Goal: Task Accomplishment & Management: Complete application form

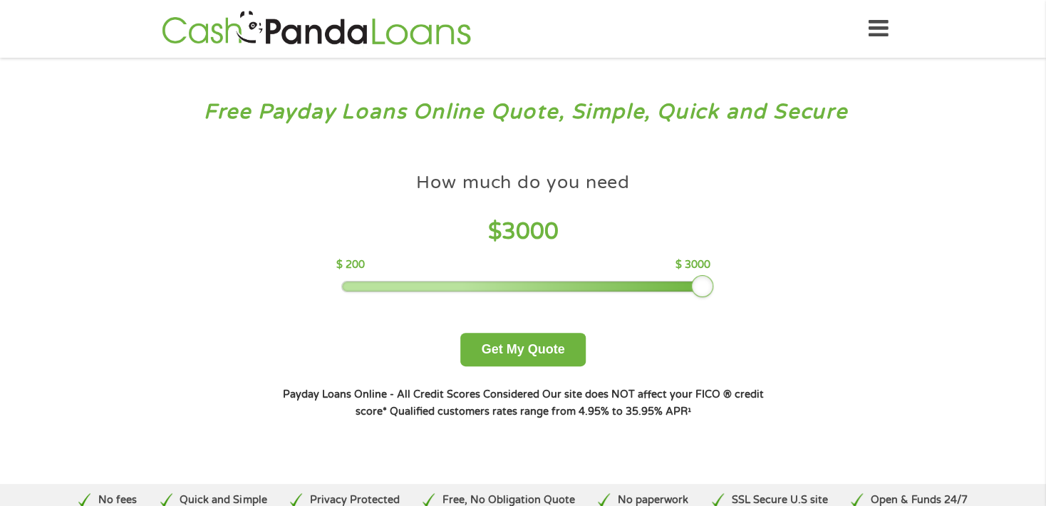
drag, startPoint x: 446, startPoint y: 284, endPoint x: 704, endPoint y: 285, distance: 258.5
click at [704, 285] on div at bounding box center [702, 286] width 23 height 23
click at [568, 345] on button "Get My Quote" at bounding box center [522, 349] width 125 height 33
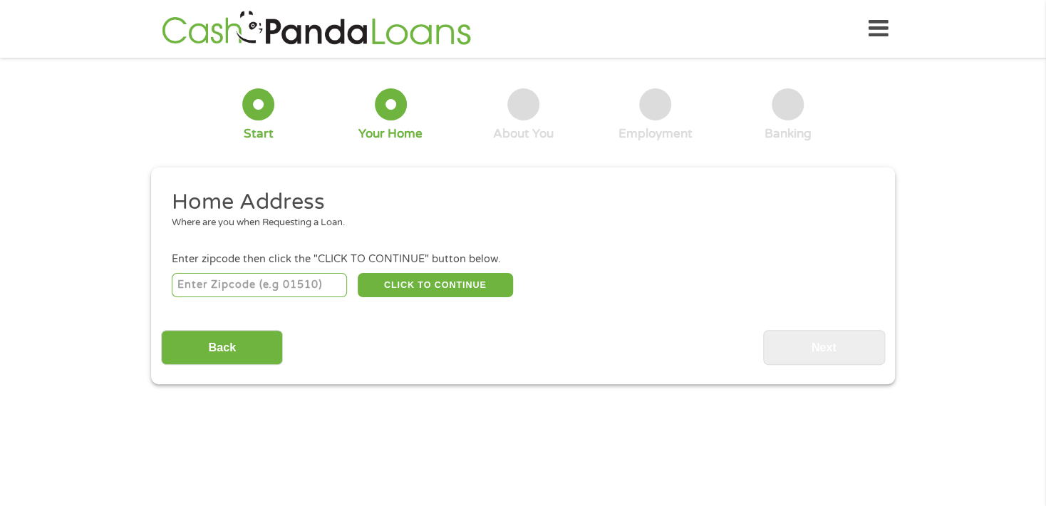
click at [318, 282] on input "number" at bounding box center [260, 285] width 176 height 24
type input "08809"
select select "New Jersey"
click at [420, 285] on button "CLICK TO CONTINUE" at bounding box center [435, 285] width 155 height 24
type input "08809"
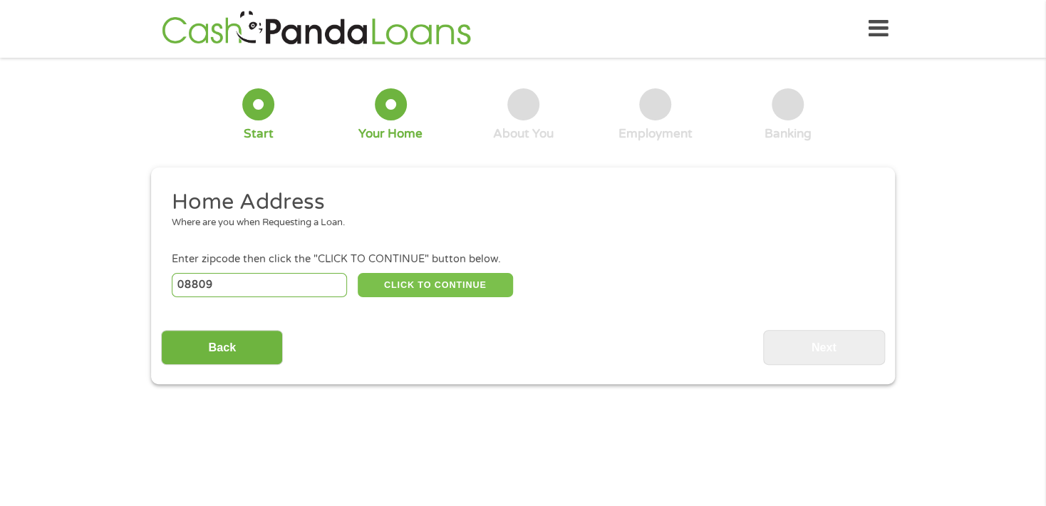
type input "Clinton"
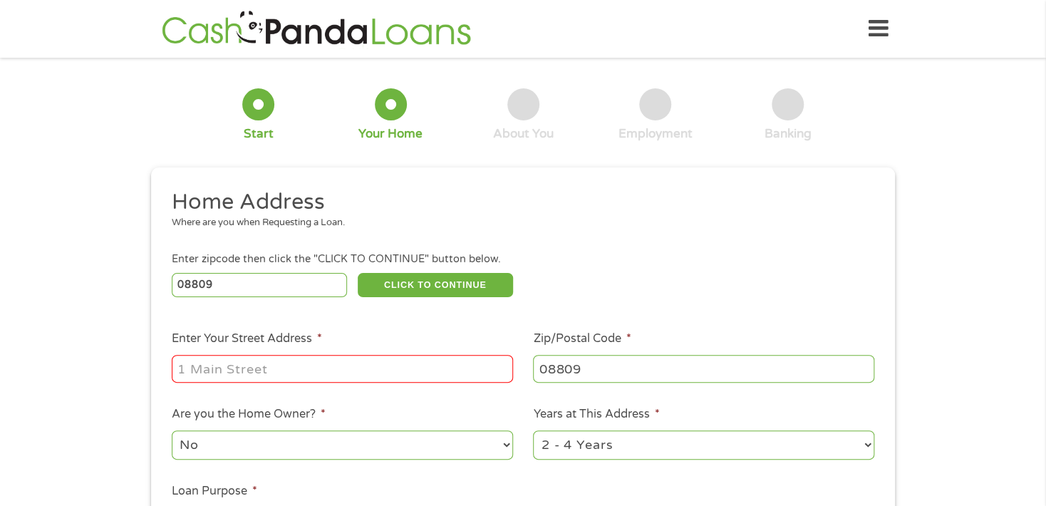
click at [395, 357] on input "Enter Your Street Address *" at bounding box center [342, 368] width 341 height 27
type input "10 alton place"
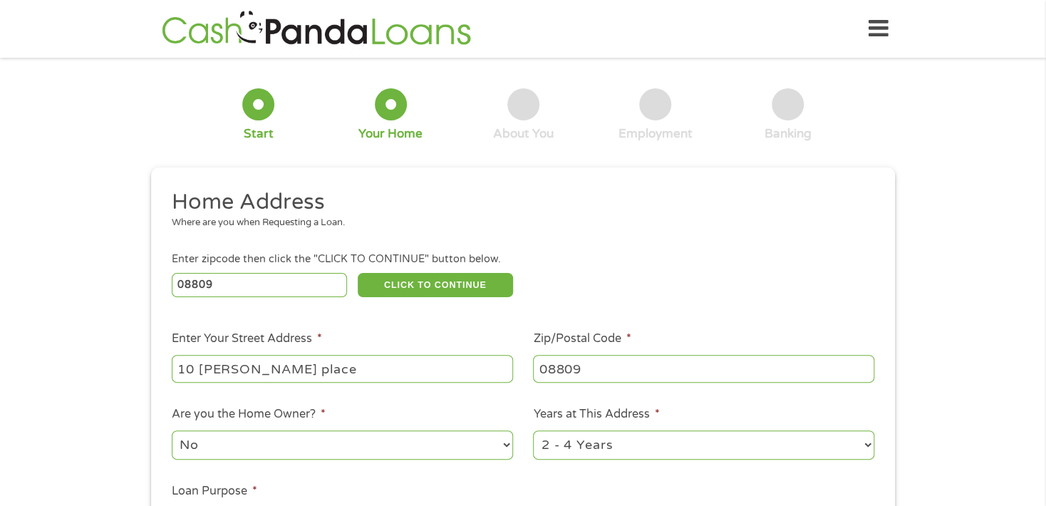
click at [866, 444] on select "1 Year or less 1 - 2 Years 2 - 4 Years Over 4 Years" at bounding box center [703, 444] width 341 height 29
select select "60months"
click at [533, 430] on select "1 Year or less 1 - 2 Years 2 - 4 Years Over 4 Years" at bounding box center [703, 444] width 341 height 29
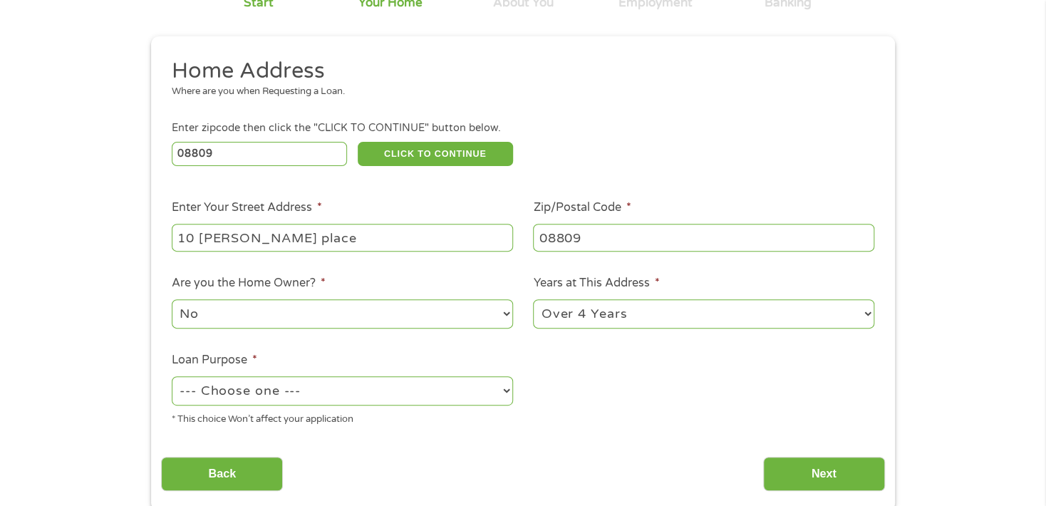
scroll to position [142, 0]
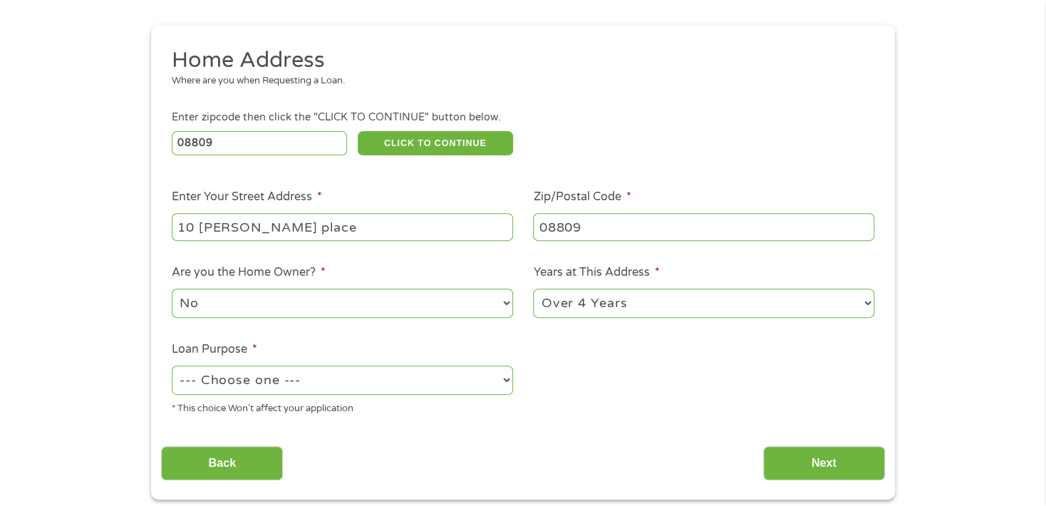
click at [508, 300] on select "No Yes" at bounding box center [342, 302] width 341 height 29
select select "yes"
click at [172, 288] on select "No Yes" at bounding box center [342, 302] width 341 height 29
click at [501, 375] on select "--- Choose one --- Pay Bills Debt Consolidation Home Improvement Major Purchase…" at bounding box center [342, 379] width 341 height 29
select select "paybills"
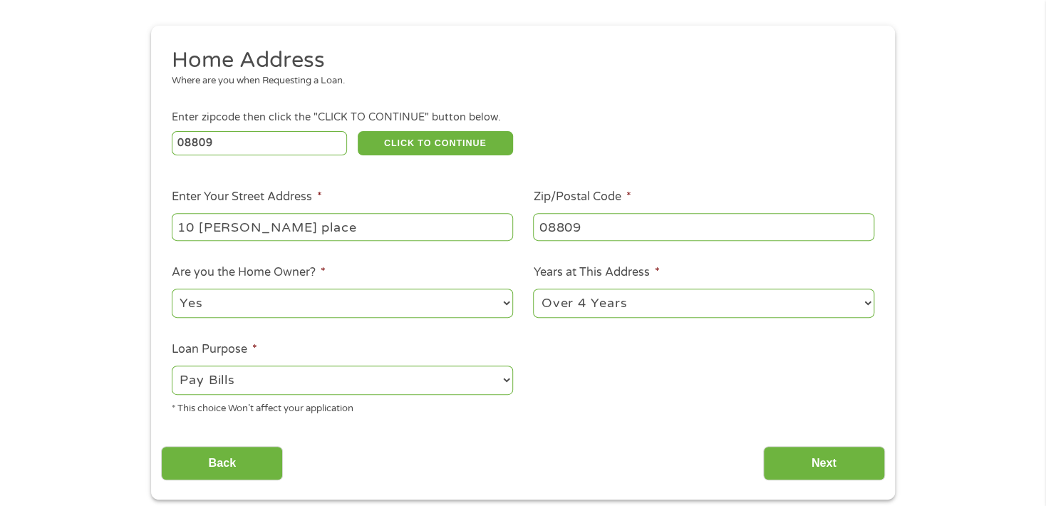
click at [172, 365] on select "--- Choose one --- Pay Bills Debt Consolidation Home Improvement Major Purchase…" at bounding box center [342, 379] width 341 height 29
click at [811, 449] on input "Next" at bounding box center [824, 463] width 122 height 35
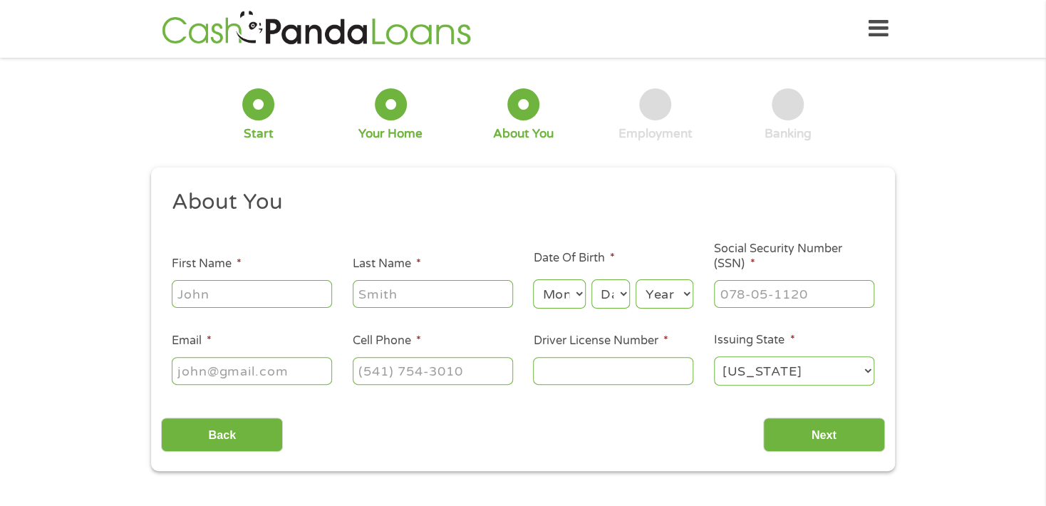
scroll to position [6, 6]
click at [305, 293] on input "First Name *" at bounding box center [252, 293] width 160 height 27
type input "william"
type input "santoro"
type input "stilletomine@aol.com"
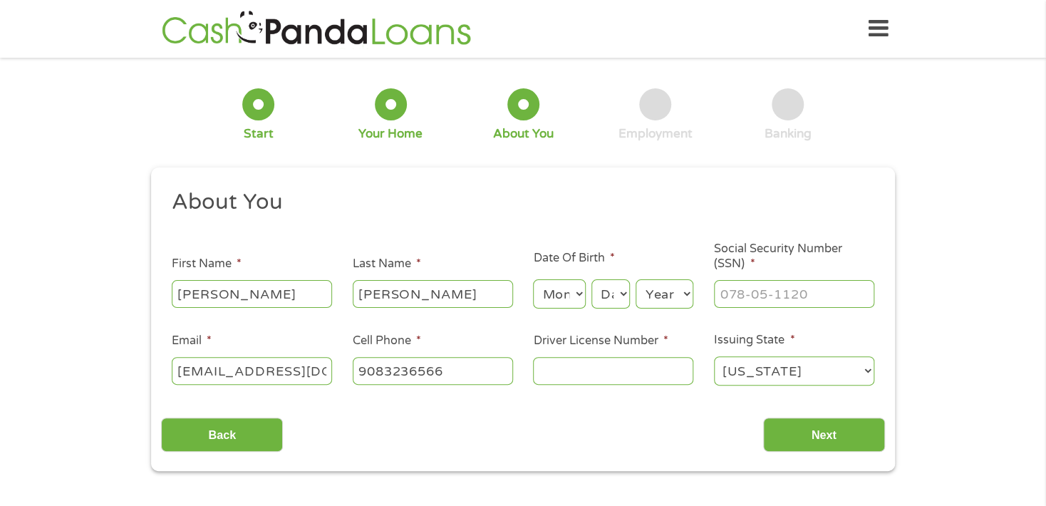
type input "(908) 323-6566"
click at [621, 374] on input "Driver License Number *" at bounding box center [613, 370] width 160 height 27
click at [580, 292] on select "Month 1 2 3 4 5 6 7 8 9 10 11 12" at bounding box center [559, 293] width 52 height 29
select select "12"
click at [533, 279] on select "Month 1 2 3 4 5 6 7 8 9 10 11 12" at bounding box center [559, 293] width 52 height 29
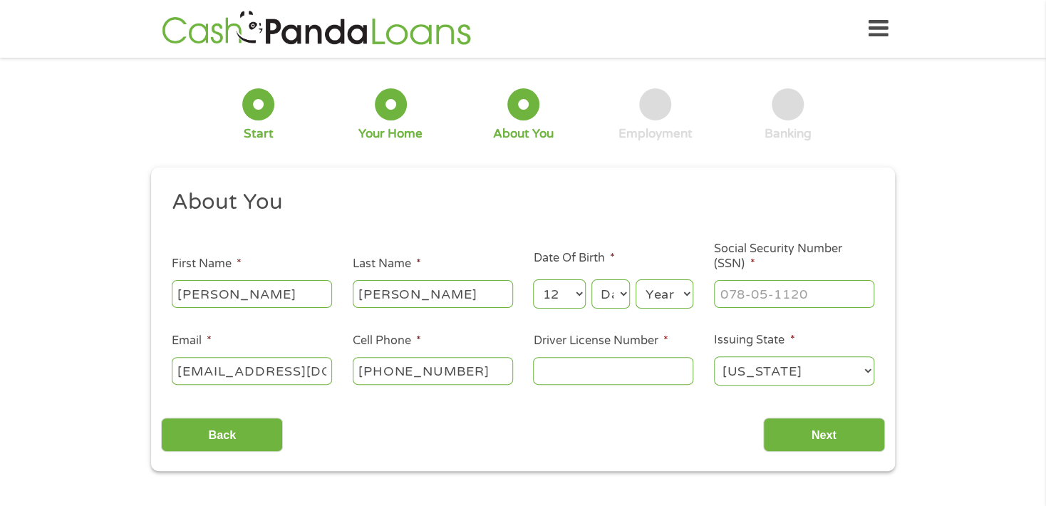
click at [620, 296] on select "Day 1 2 3 4 5 6 7 8 9 10 11 12 13 14 15 16 17 18 19 20 21 22 23 24 25 26 27 28 …" at bounding box center [610, 293] width 38 height 29
select select "3"
click at [591, 279] on select "Day 1 2 3 4 5 6 7 8 9 10 11 12 13 14 15 16 17 18 19 20 21 22 23 24 25 26 27 28 …" at bounding box center [610, 293] width 38 height 29
click at [668, 291] on select "Year 2007 2006 2005 2004 2003 2002 2001 2000 1999 1998 1997 1996 1995 1994 1993…" at bounding box center [664, 293] width 58 height 29
select select "1955"
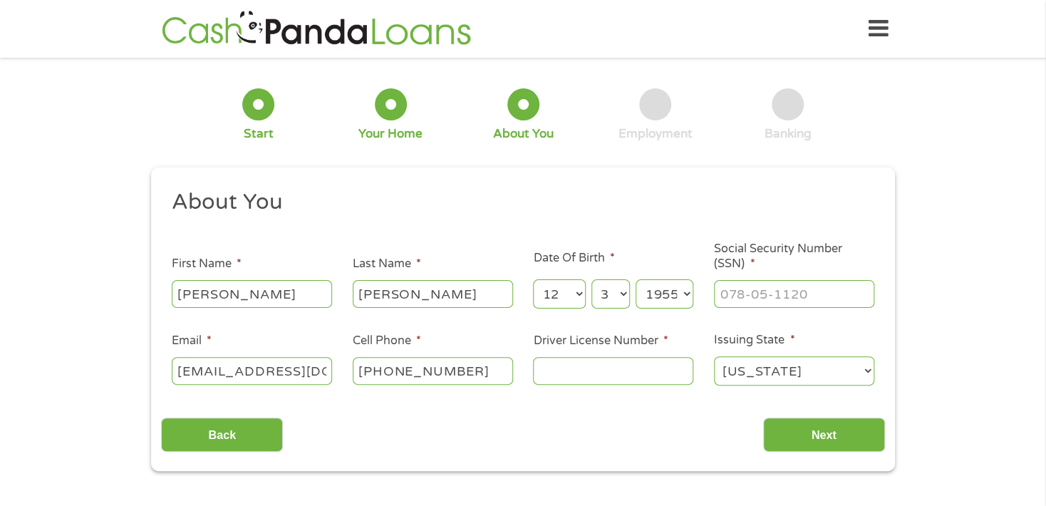
click at [635, 279] on select "Year 2007 2006 2005 2004 2003 2002 2001 2000 1999 1998 1997 1996 1995 1994 1993…" at bounding box center [664, 293] width 58 height 29
click at [756, 295] on input "___-__-____" at bounding box center [794, 293] width 160 height 27
type input "140-52-7654"
click at [613, 361] on input "Driver License Number *" at bounding box center [613, 370] width 160 height 27
type input "S0489785112552"
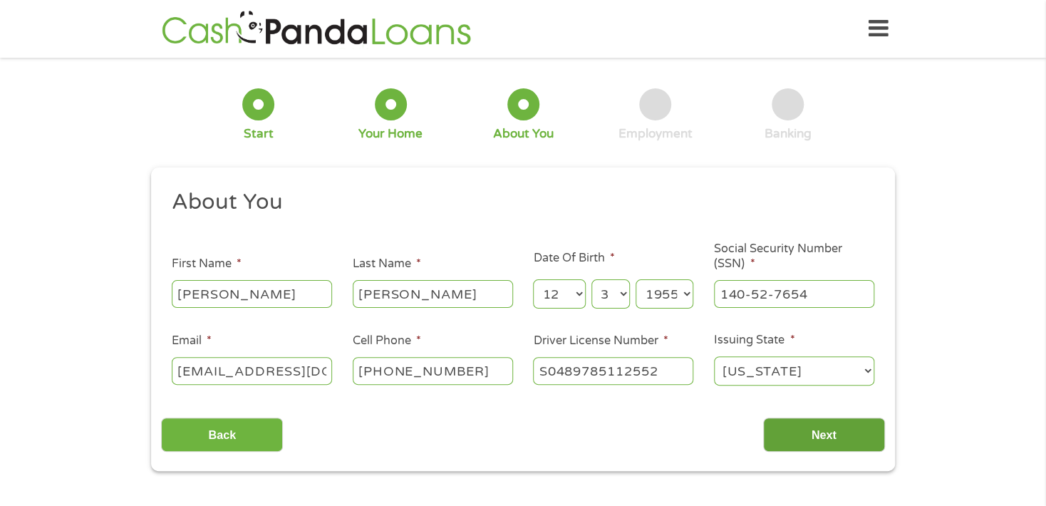
click at [778, 446] on input "Next" at bounding box center [824, 434] width 122 height 35
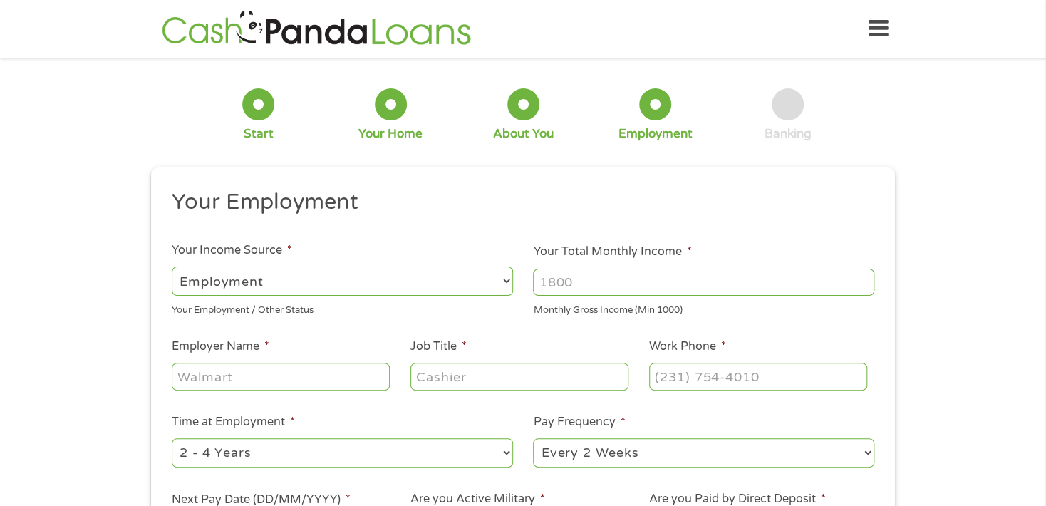
click at [507, 280] on select "--- Choose one --- Employment Self Employed Benefits" at bounding box center [342, 280] width 341 height 29
select select "benefits"
click at [172, 266] on select "--- Choose one --- Employment Self Employed Benefits" at bounding box center [342, 280] width 341 height 29
type input "Other"
type input "(908) 323-6566"
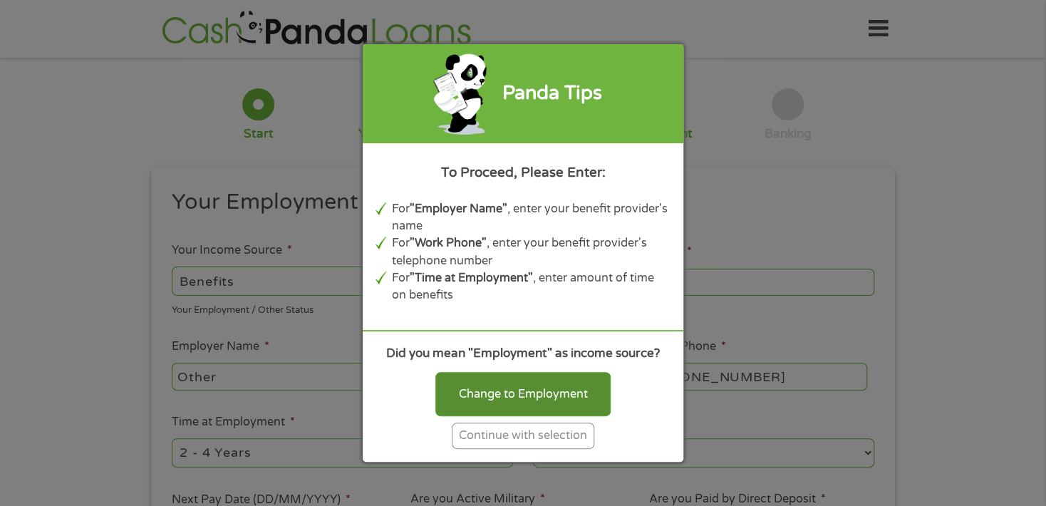
click at [525, 392] on div "Change to Employment" at bounding box center [522, 394] width 175 height 44
select select "fullTime"
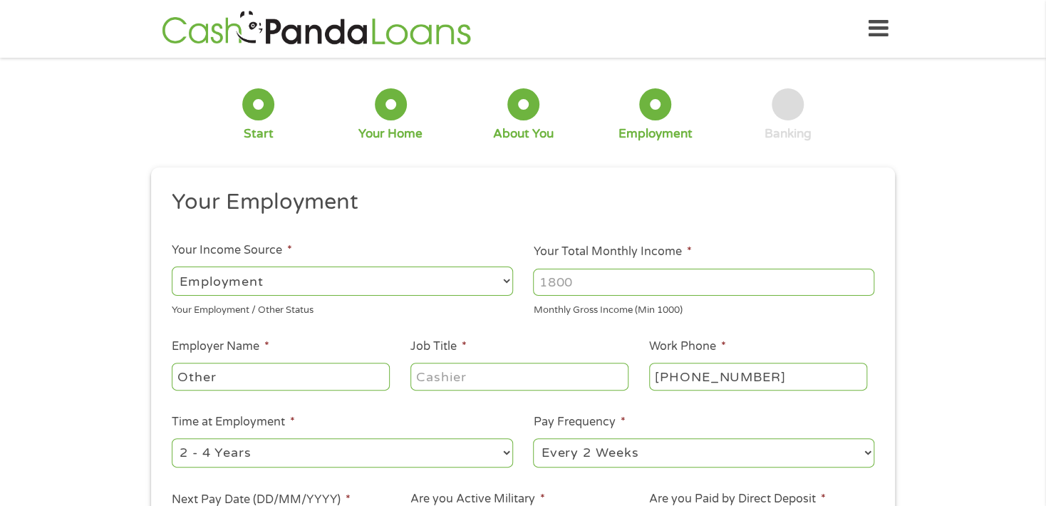
click at [383, 281] on select "--- Choose one --- Employment Self Employed Benefits" at bounding box center [342, 280] width 341 height 29
click at [573, 210] on h2 "Your Employment" at bounding box center [518, 202] width 692 height 28
click at [335, 377] on input "Other" at bounding box center [281, 376] width 218 height 27
type input "Othernj police fire pension"
click at [474, 377] on input "Job Title *" at bounding box center [519, 376] width 218 height 27
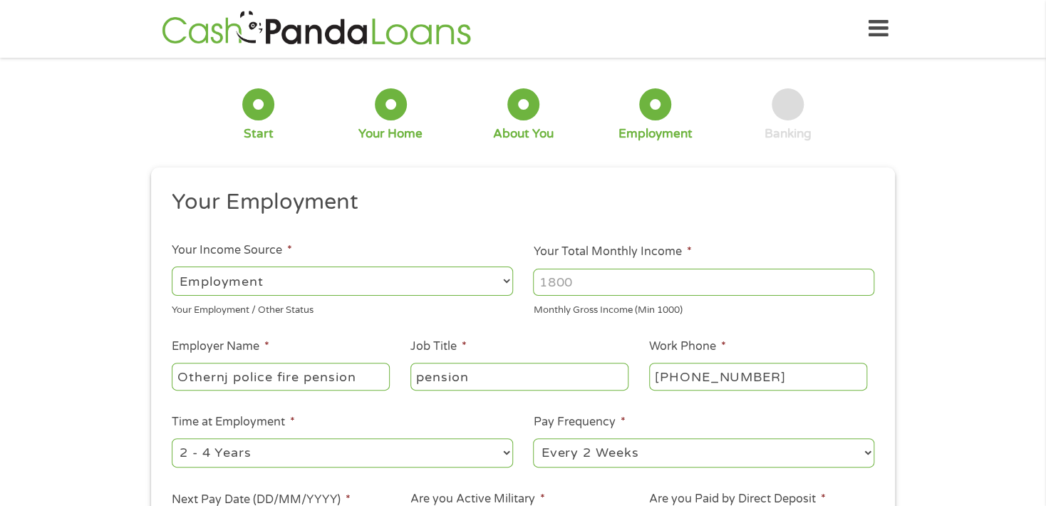
type input "pension"
click at [506, 452] on select "--- Choose one --- 1 Year or less 1 - 2 Years 2 - 4 Years Over 4 Years" at bounding box center [342, 452] width 341 height 29
select select "60months"
click at [172, 438] on select "--- Choose one --- 1 Year or less 1 - 2 Years 2 - 4 Years Over 4 Years" at bounding box center [342, 452] width 341 height 29
click at [696, 454] on select "--- Choose one --- Every 2 Weeks Every Week Monthly Semi-Monthly" at bounding box center [703, 452] width 341 height 29
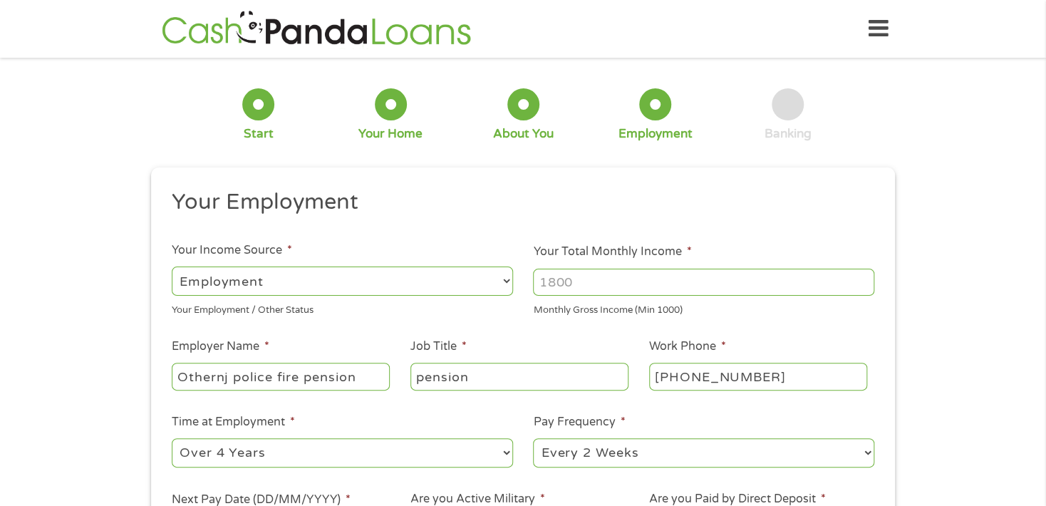
select select "monthly"
click at [533, 438] on select "--- Choose one --- Every 2 Weeks Every Week Monthly Semi-Monthly" at bounding box center [703, 452] width 341 height 29
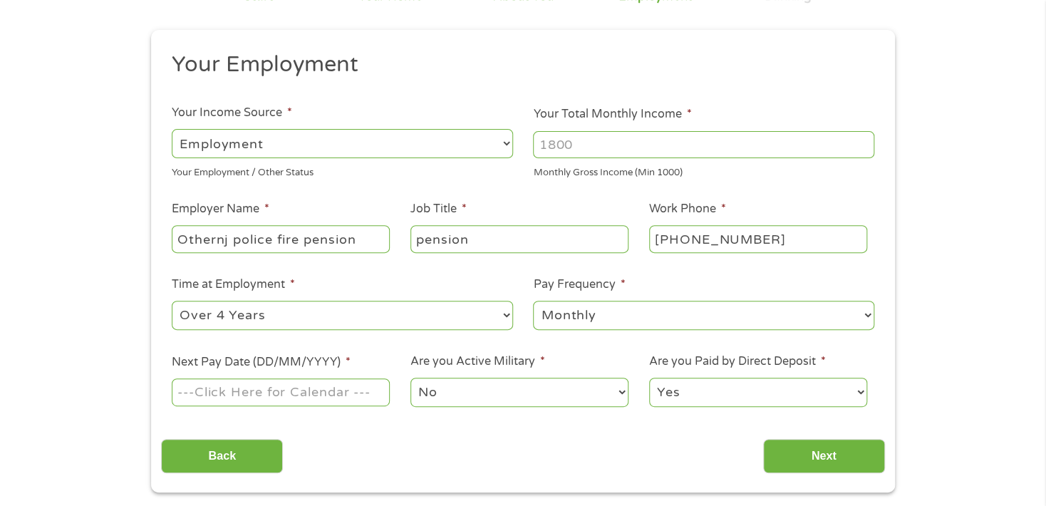
scroll to position [142, 0]
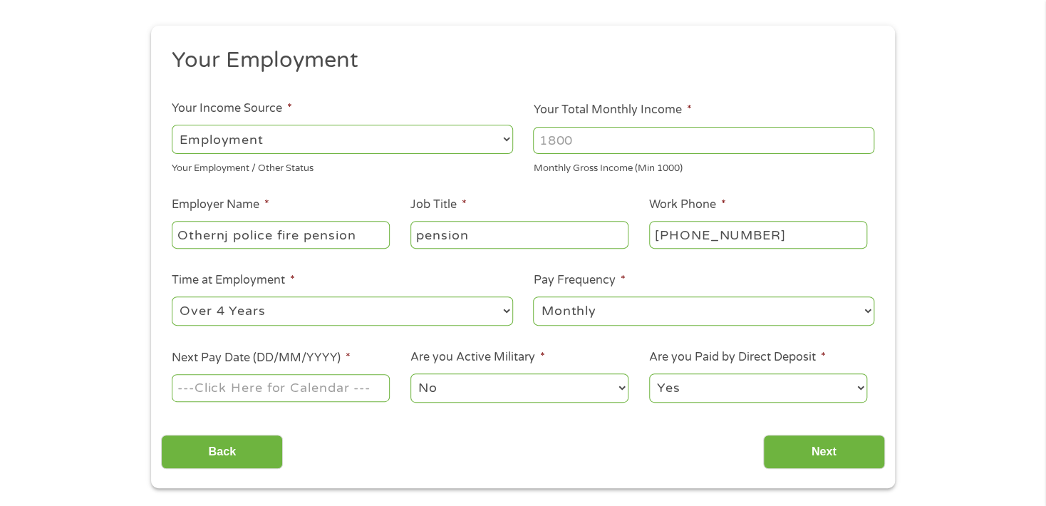
click at [335, 392] on input "Next Pay Date (DD/MM/YYYY) *" at bounding box center [281, 387] width 218 height 27
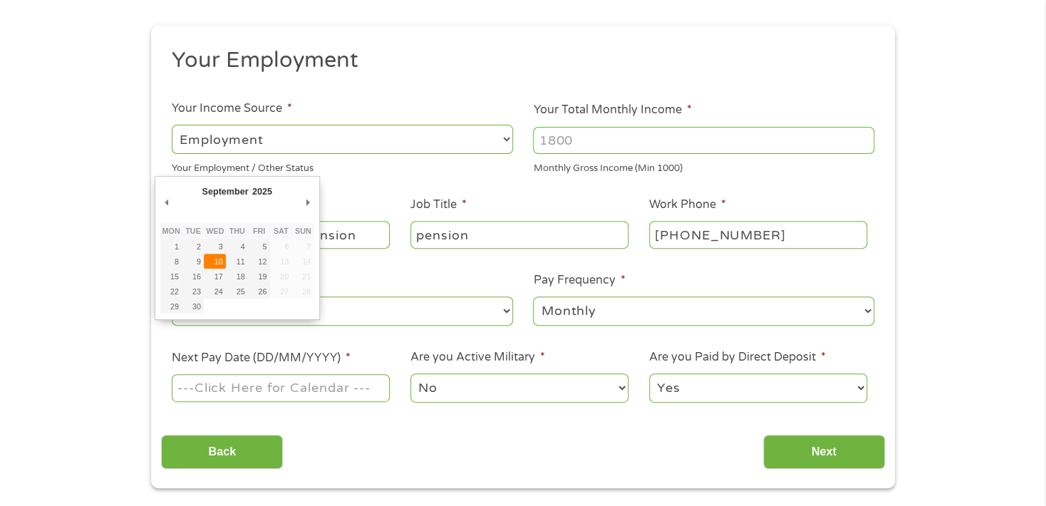
type input "10/09/2025"
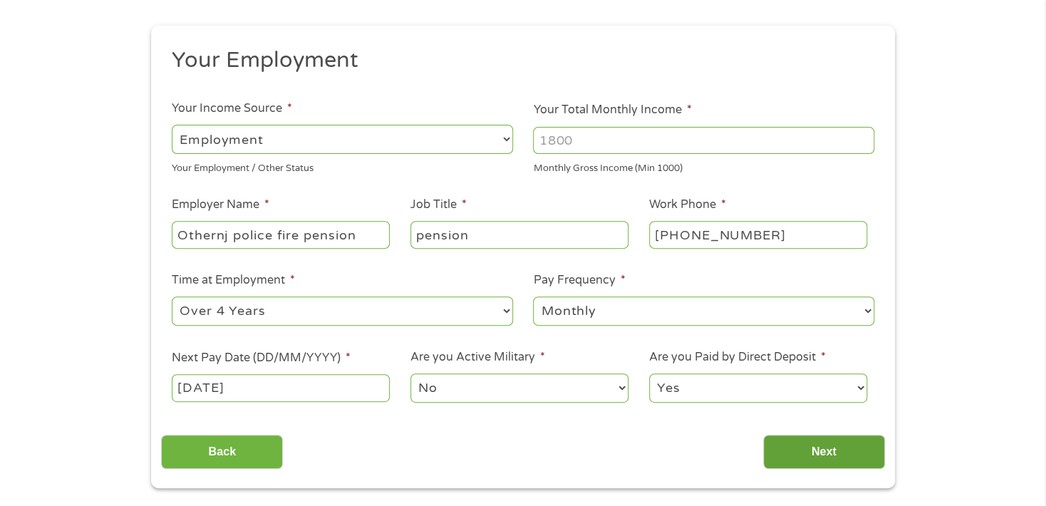
click at [803, 453] on input "Next" at bounding box center [824, 451] width 122 height 35
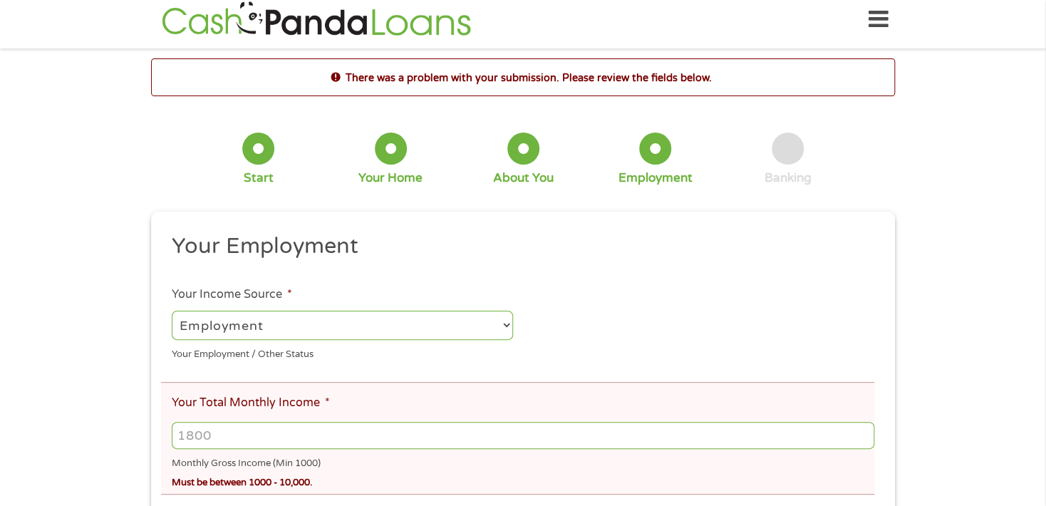
scroll to position [6, 6]
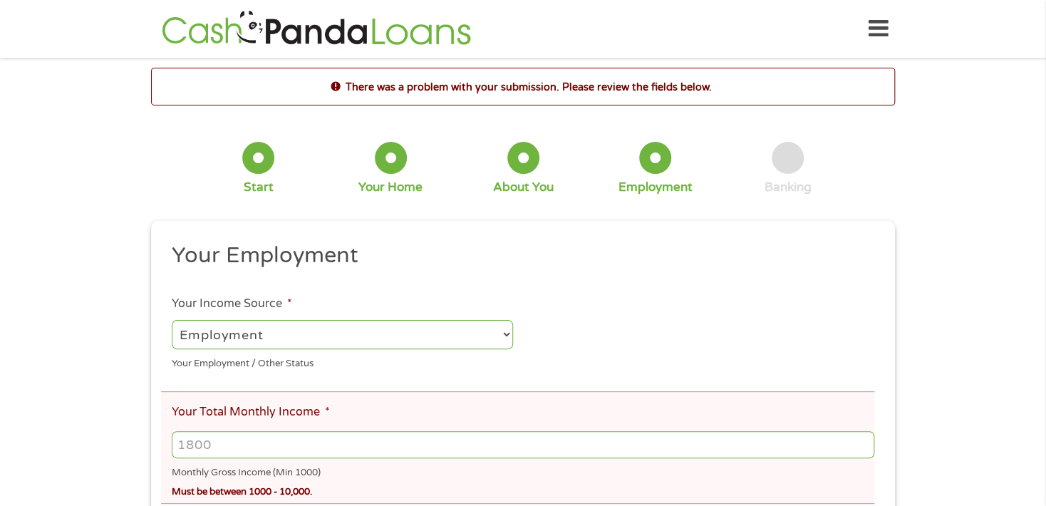
click at [422, 439] on input "Your Total Monthly Income *" at bounding box center [523, 444] width 702 height 27
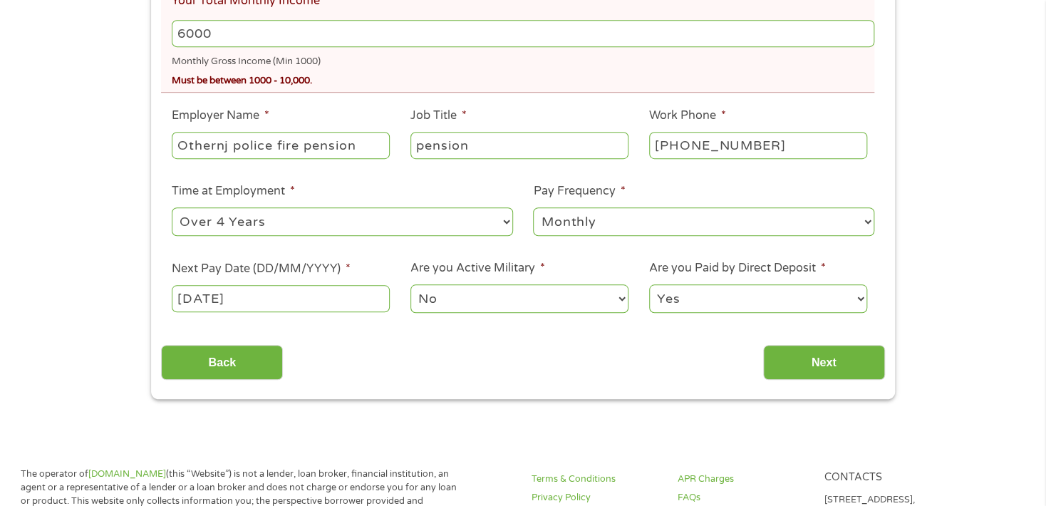
scroll to position [427, 0]
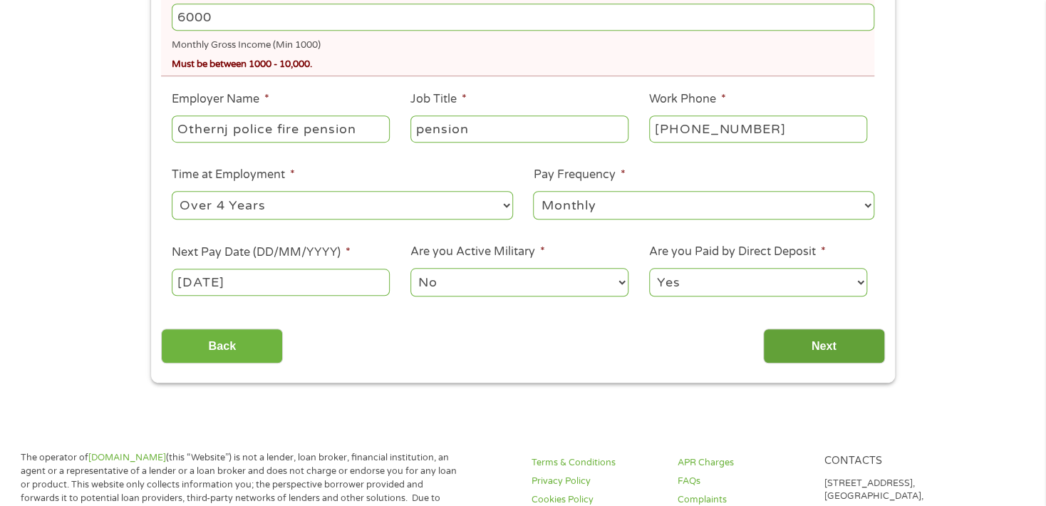
type input "6000"
click at [783, 354] on input "Next" at bounding box center [824, 345] width 122 height 35
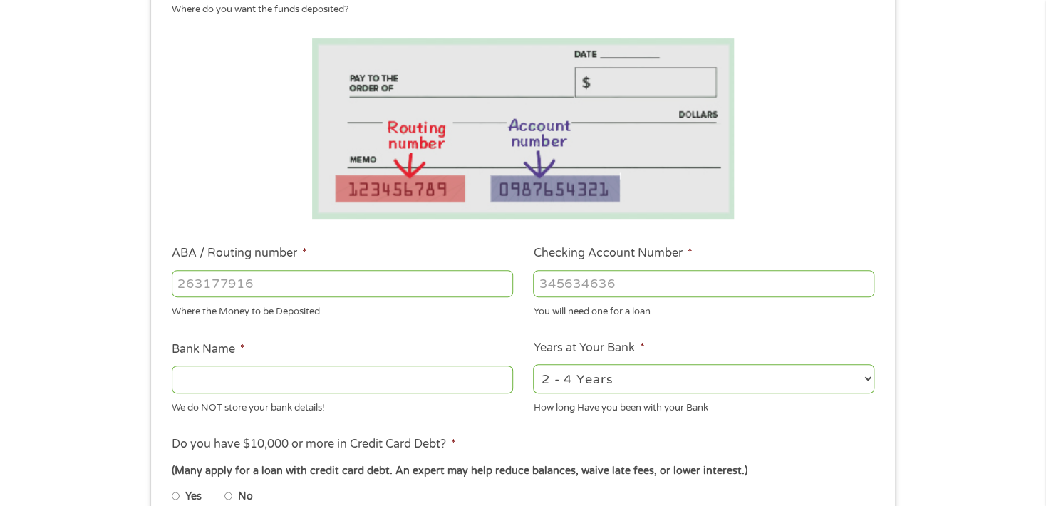
scroll to position [214, 0]
click at [416, 280] on input "ABA / Routing number *" at bounding box center [342, 282] width 341 height 27
type input "021200339"
type input "BANK OF AMERICA NA"
type input "021200339"
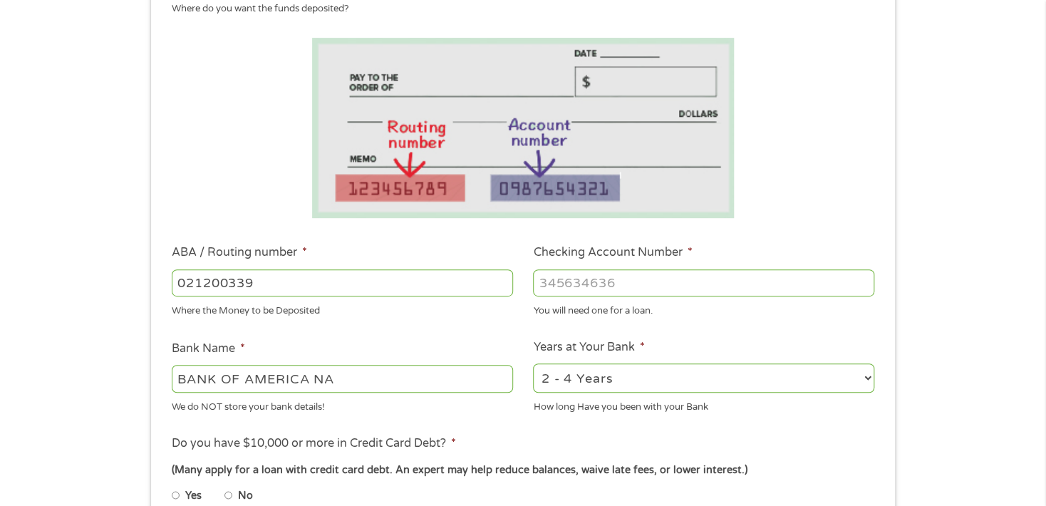
click at [867, 376] on select "2 - 4 Years 6 - 12 Months 1 - 2 Years Over 4 Years" at bounding box center [703, 377] width 341 height 29
select select "60months"
click at [533, 363] on select "2 - 4 Years 6 - 12 Months 1 - 2 Years Over 4 Years" at bounding box center [703, 377] width 341 height 29
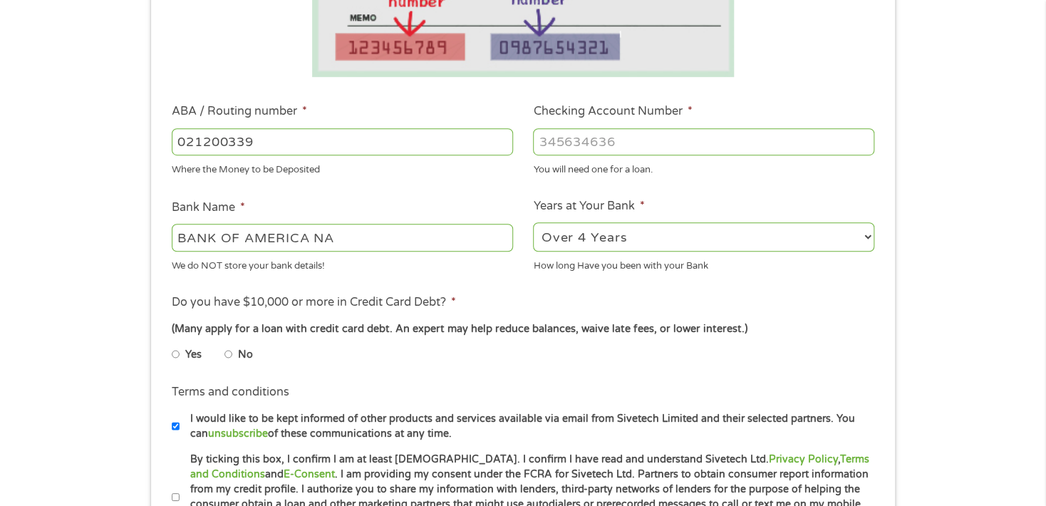
scroll to position [355, 0]
click at [177, 353] on input "Yes" at bounding box center [176, 353] width 9 height 23
radio input "true"
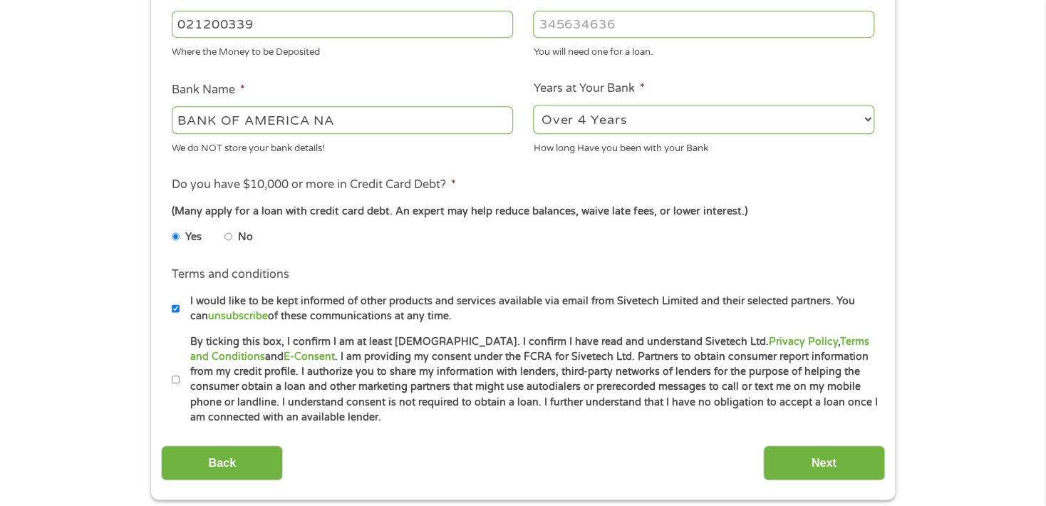
scroll to position [569, 0]
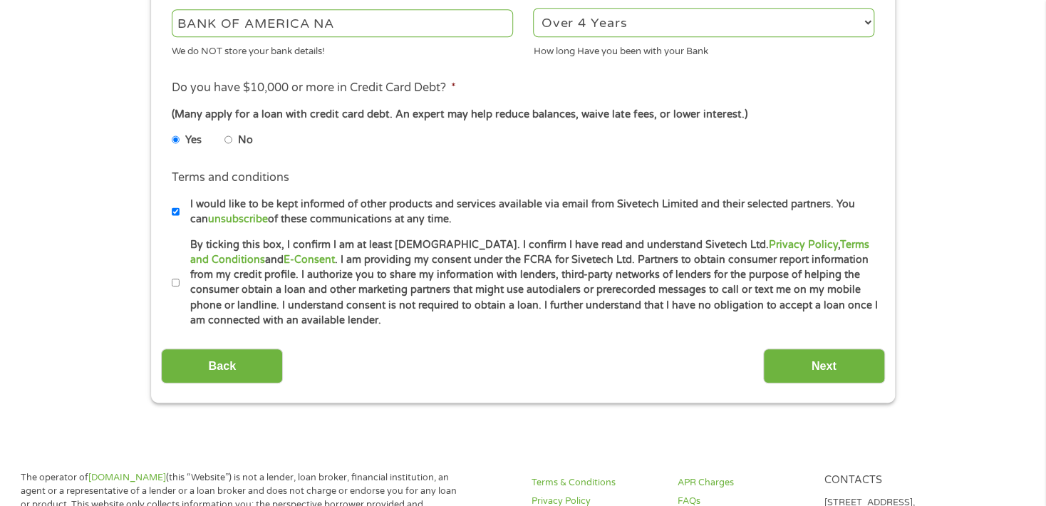
click at [179, 279] on label "By ticking this box, I confirm I am at least 18 years old. I confirm I have rea…" at bounding box center [528, 282] width 699 height 91
click at [179, 279] on input "By ticking this box, I confirm I am at least 18 years old. I confirm I have rea…" at bounding box center [176, 282] width 9 height 23
checkbox input "true"
click at [811, 375] on input "Next" at bounding box center [824, 365] width 122 height 35
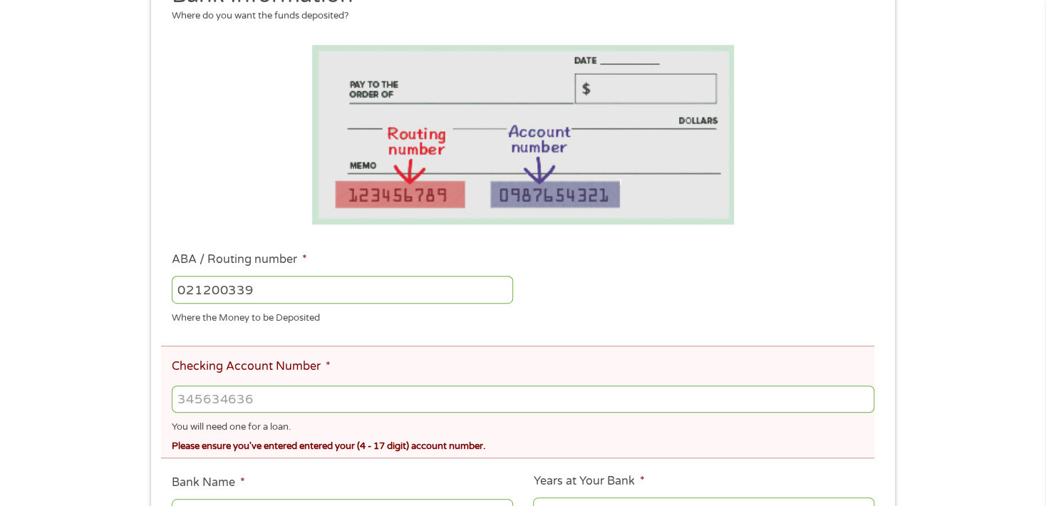
scroll to position [284, 0]
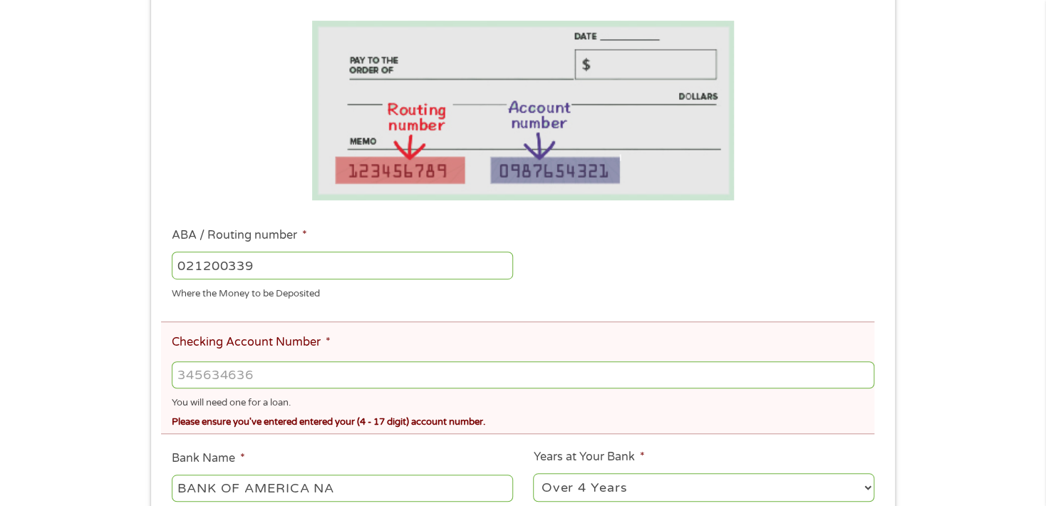
click at [390, 377] on input "Checking Account Number *" at bounding box center [523, 374] width 702 height 27
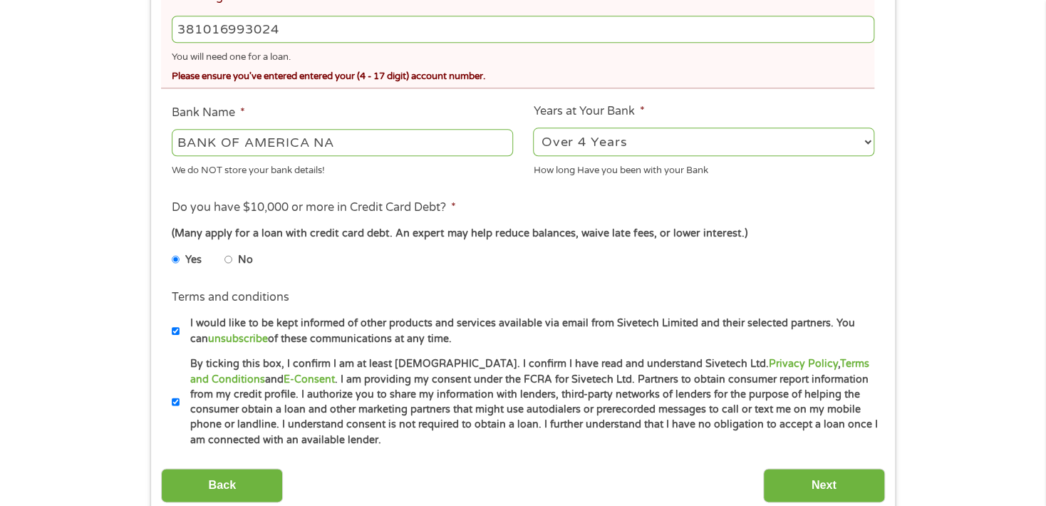
scroll to position [640, 0]
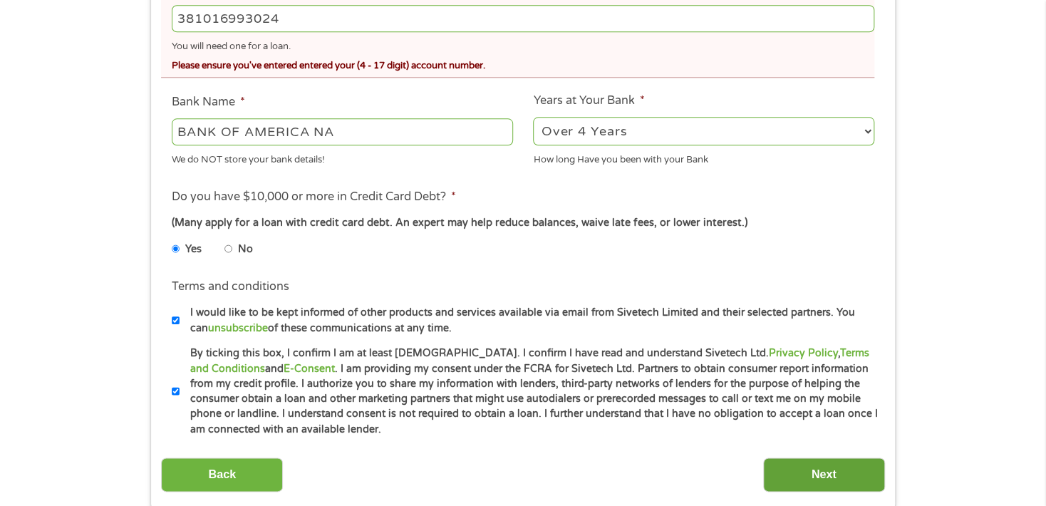
type input "381016993024"
click at [801, 461] on input "Next" at bounding box center [824, 474] width 122 height 35
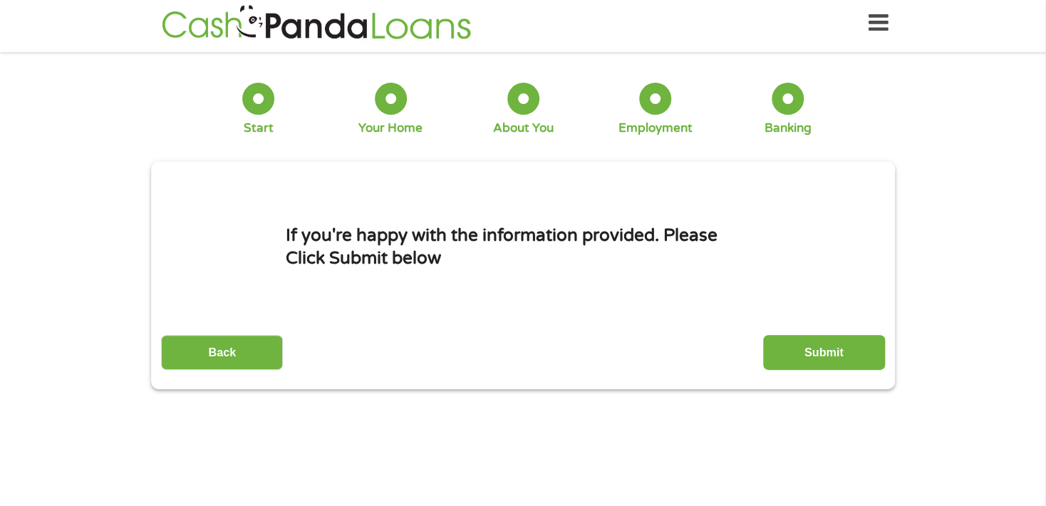
scroll to position [0, 0]
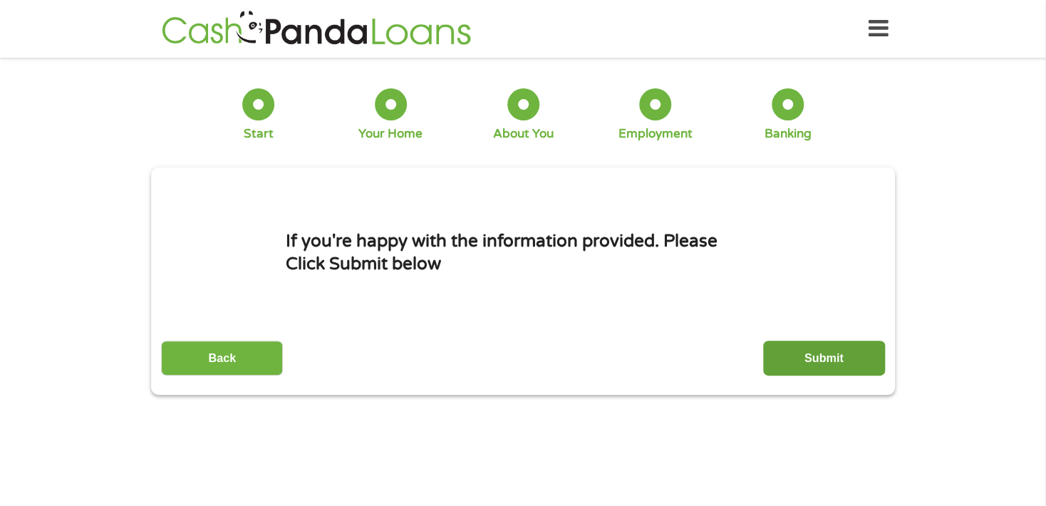
click at [869, 369] on input "Submit" at bounding box center [824, 357] width 122 height 35
